Goal: Check status: Check status

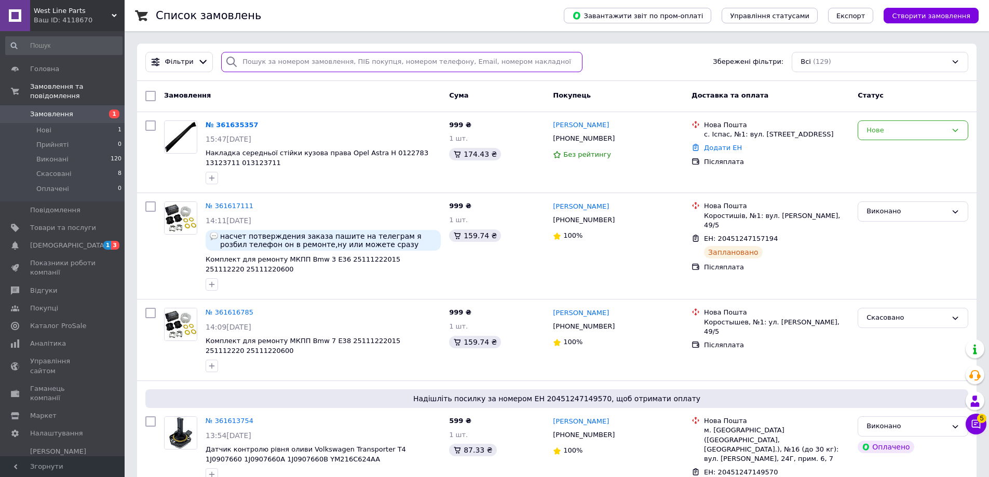
click at [305, 62] on input "search" at bounding box center [401, 62] width 361 height 20
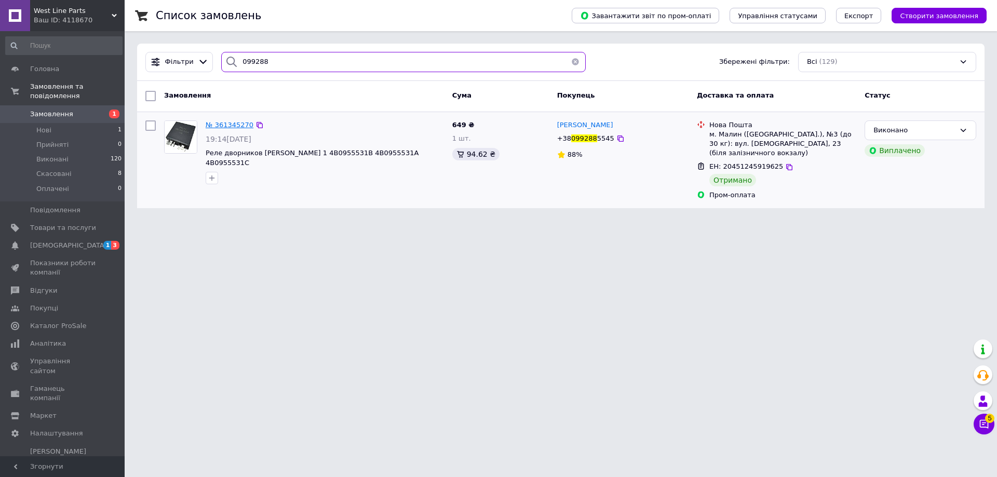
type input "099288"
click at [238, 126] on span "№ 361345270" at bounding box center [230, 125] width 48 height 8
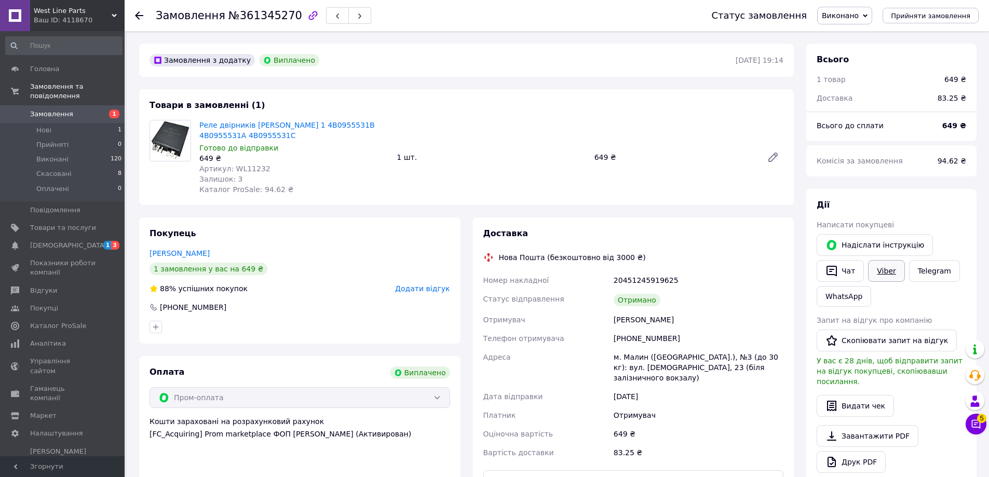
click at [880, 264] on link "Viber" at bounding box center [886, 271] width 36 height 22
click at [891, 274] on link "Viber" at bounding box center [886, 271] width 36 height 22
